Goal: Task Accomplishment & Management: Manage account settings

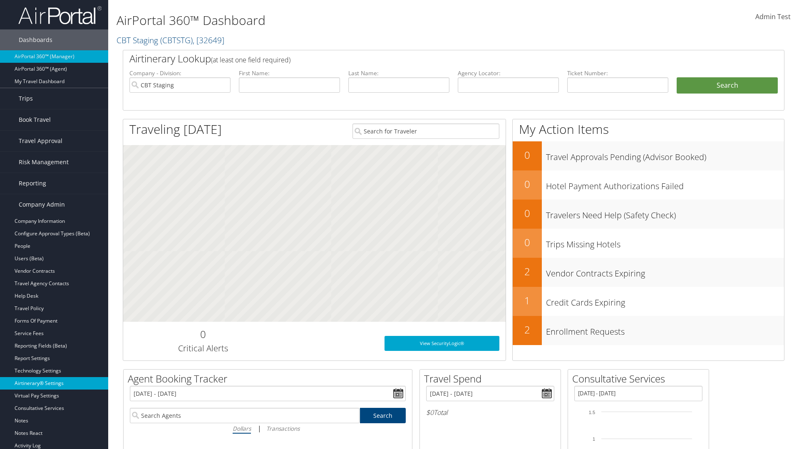
click at [54, 383] on link "Airtinerary® Settings" at bounding box center [54, 383] width 108 height 12
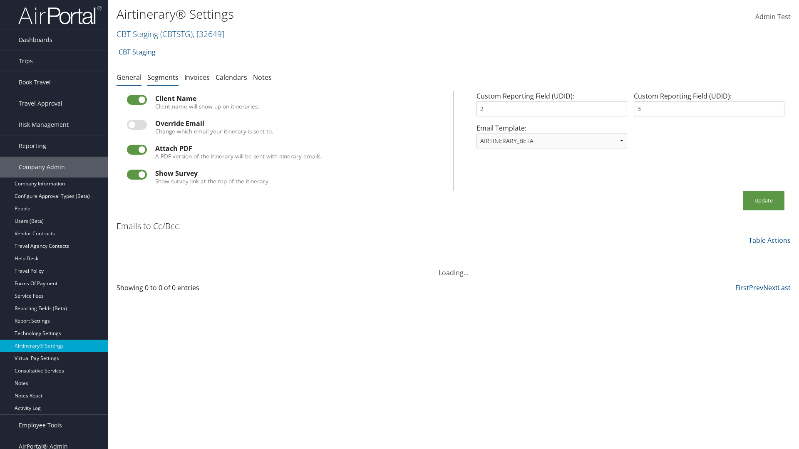
click at [163, 77] on link "Segments" at bounding box center [162, 77] width 31 height 9
